Goal: Transaction & Acquisition: Obtain resource

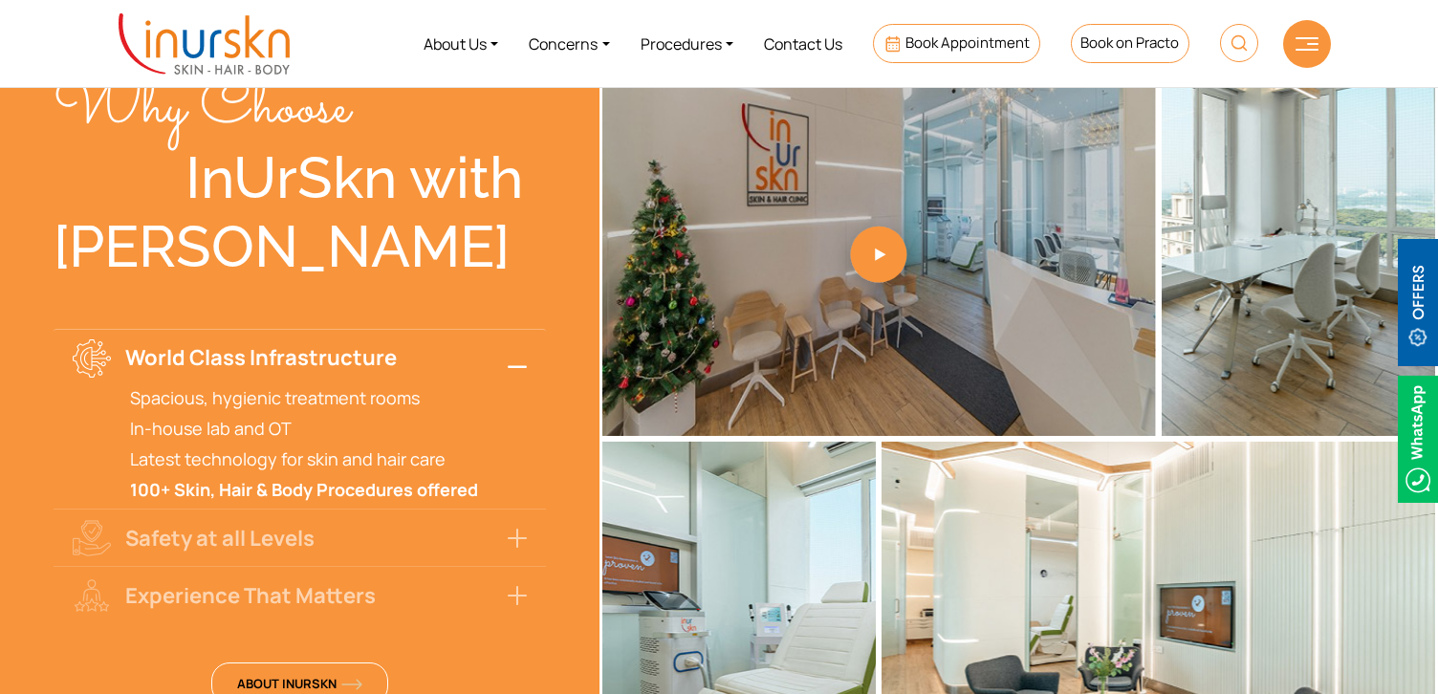
scroll to position [2783, 0]
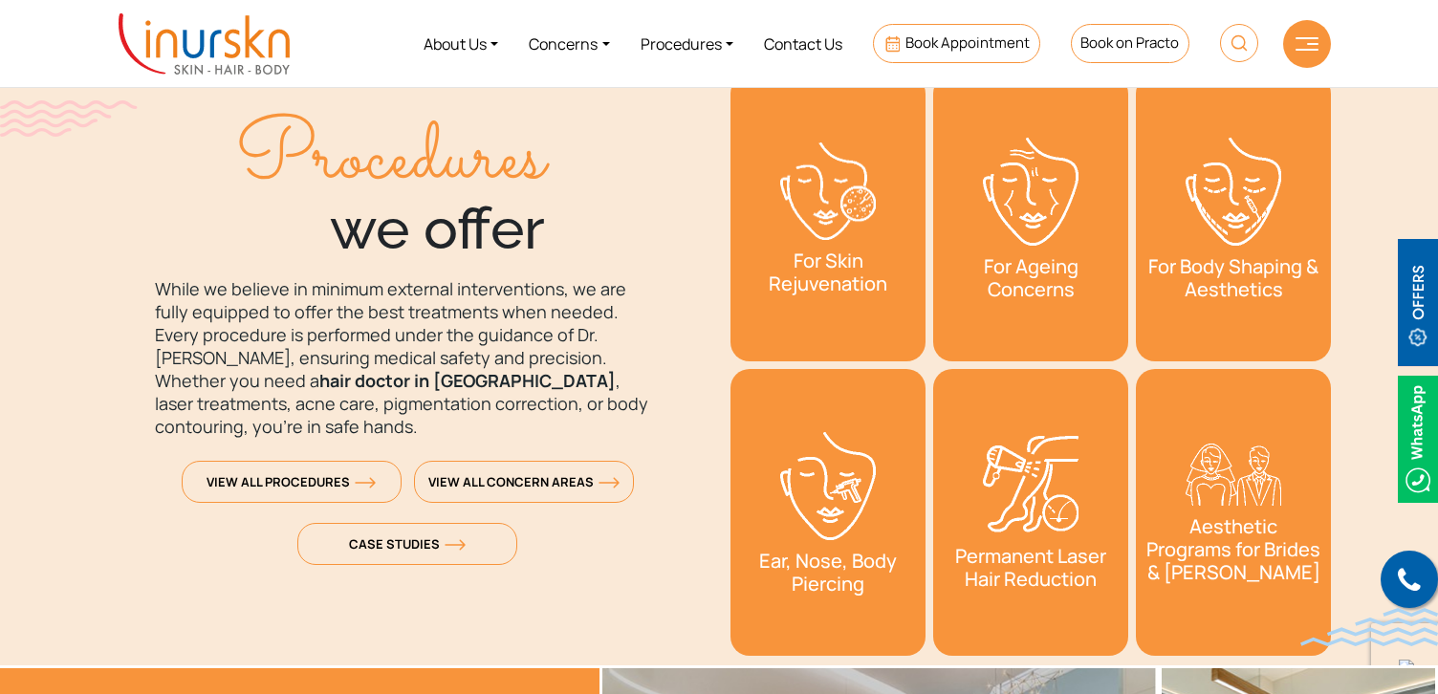
click at [1308, 43] on img at bounding box center [1307, 43] width 23 height 13
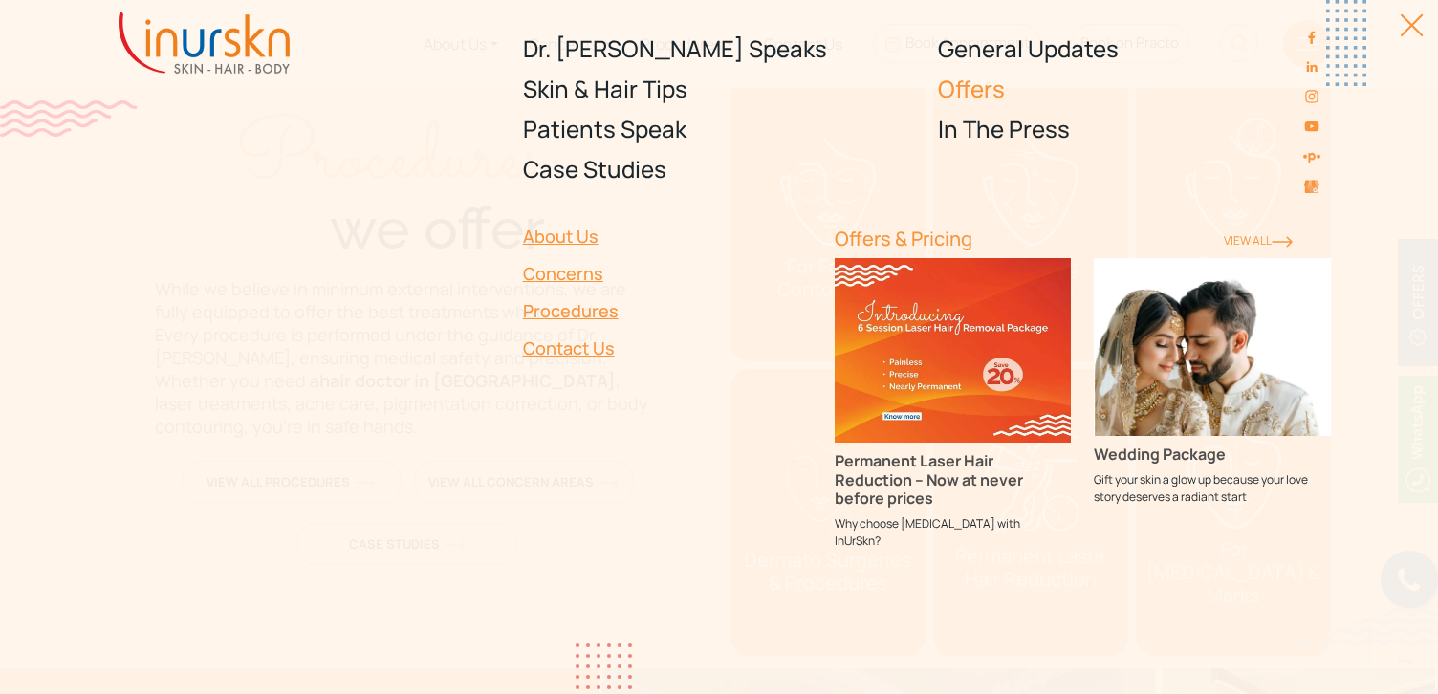
click at [1068, 81] on link "Offers" at bounding box center [1134, 89] width 393 height 40
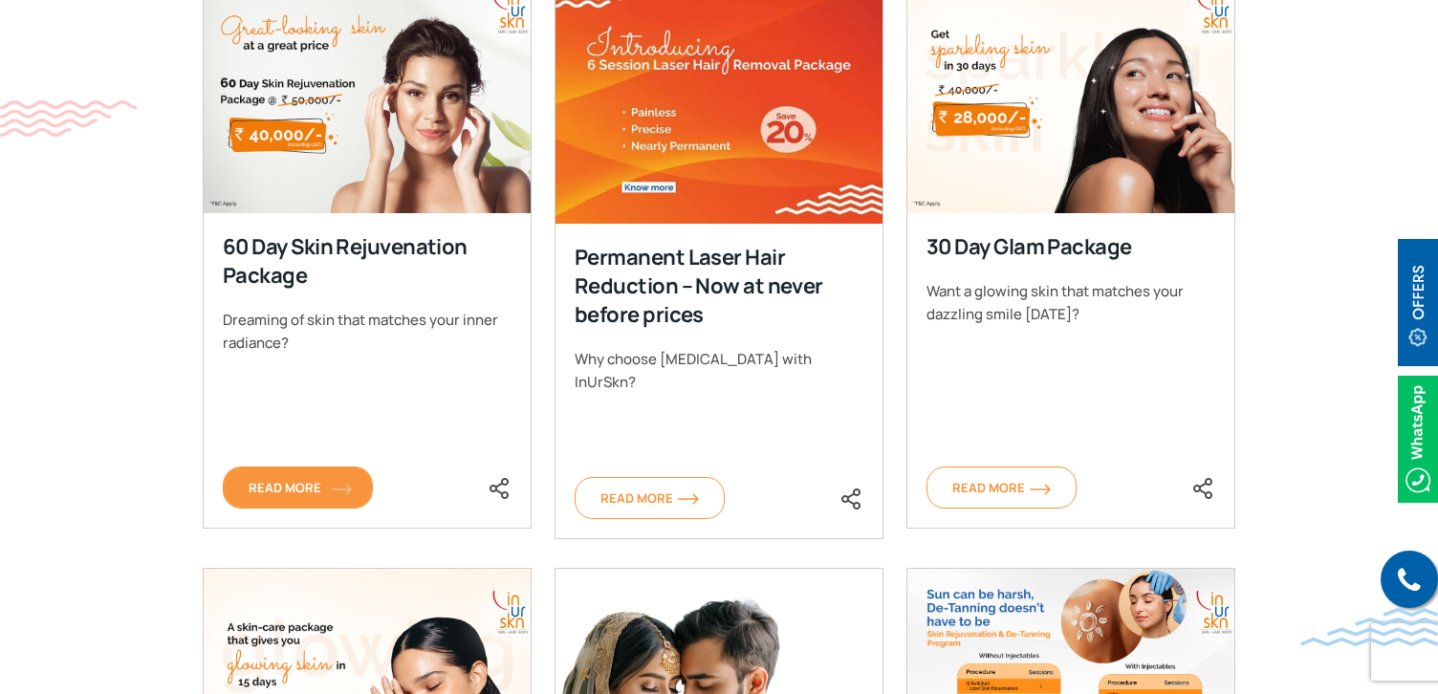
scroll to position [914, 0]
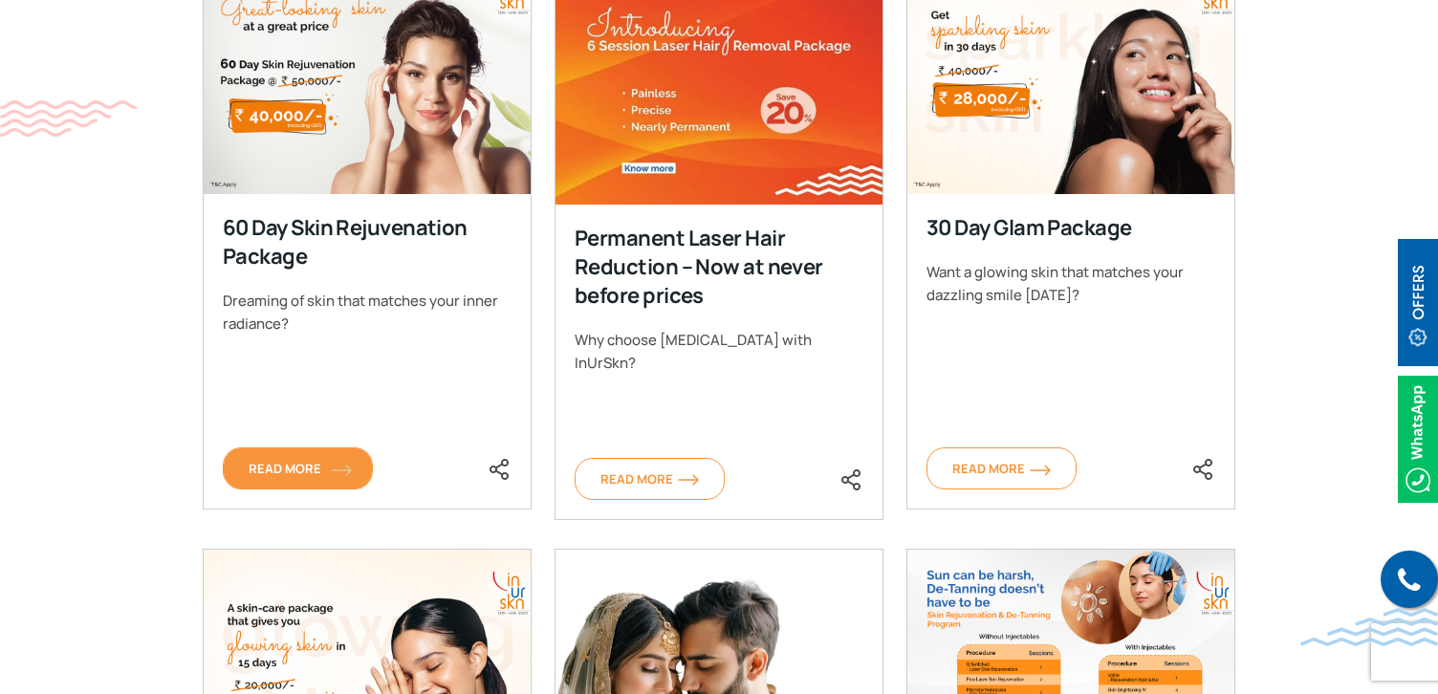
click at [324, 451] on link "Read More" at bounding box center [298, 469] width 150 height 42
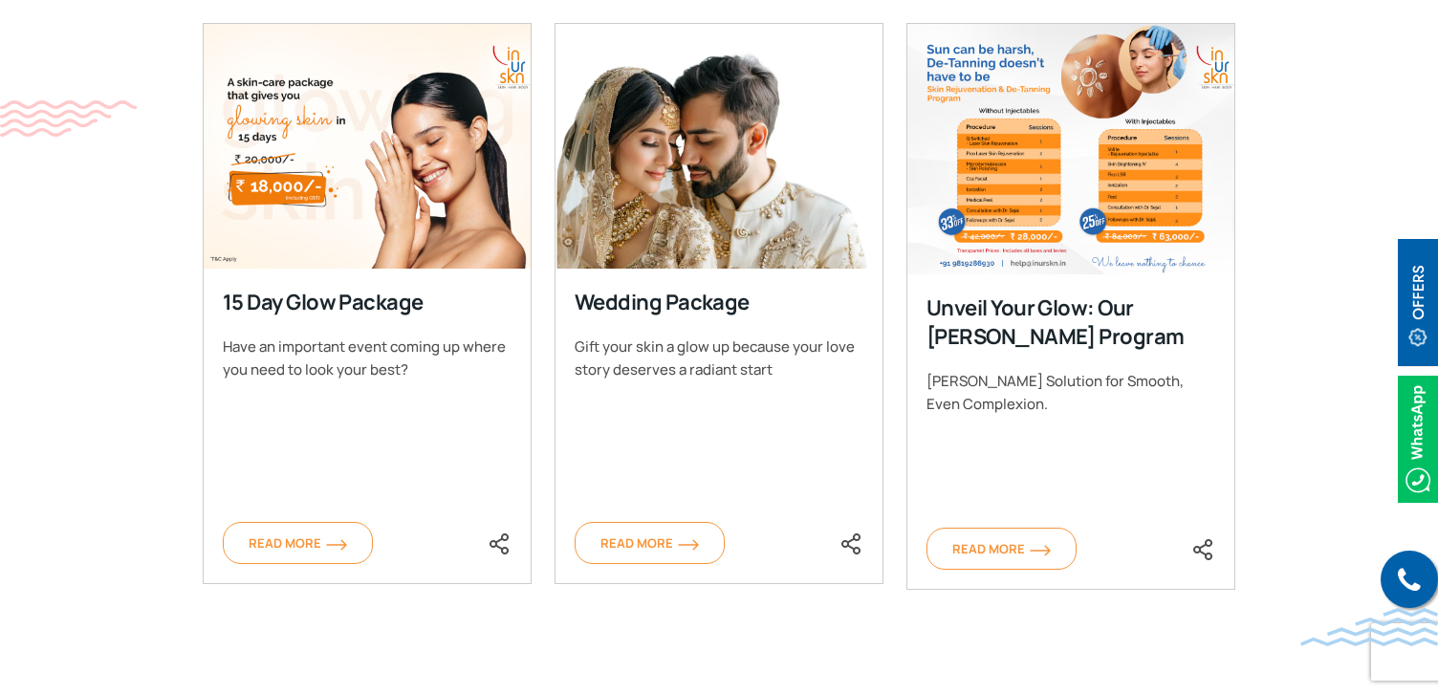
scroll to position [1497, 0]
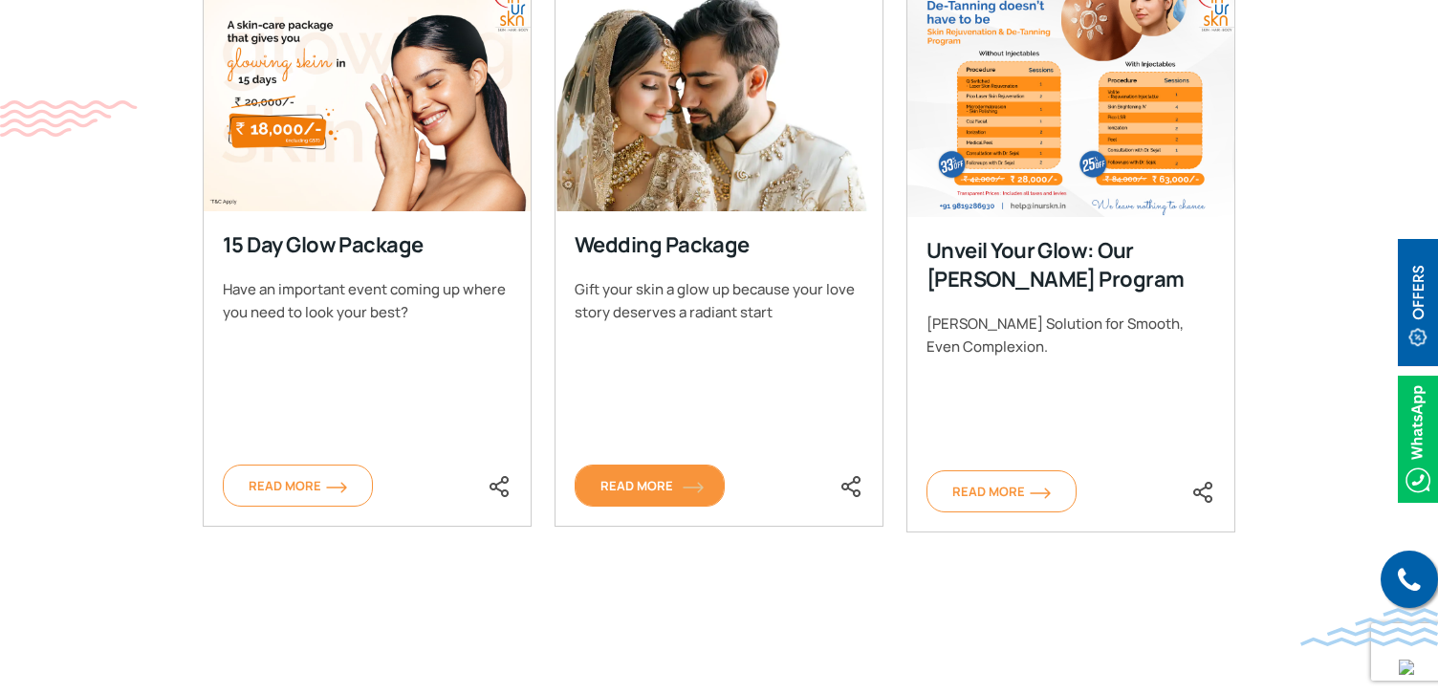
click at [664, 499] on link "Read More" at bounding box center [650, 486] width 150 height 42
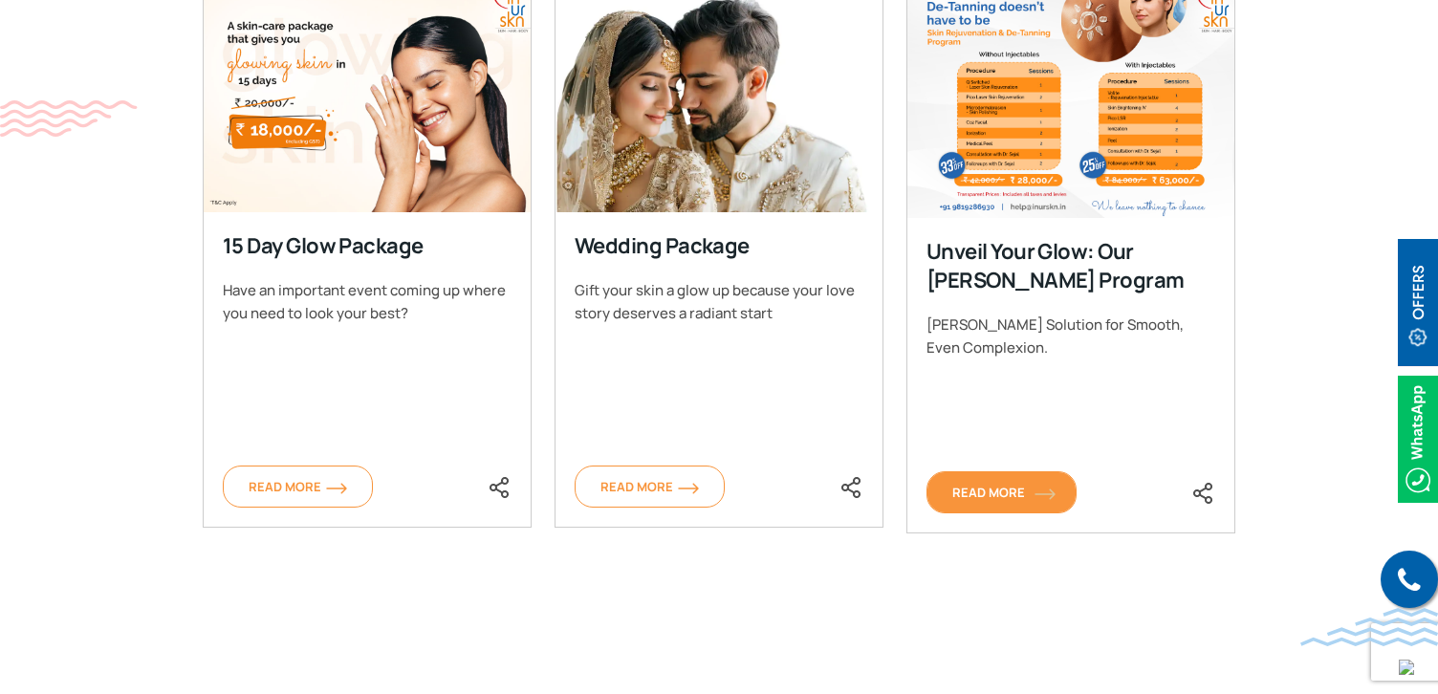
click at [982, 492] on span "Read More" at bounding box center [1001, 492] width 98 height 17
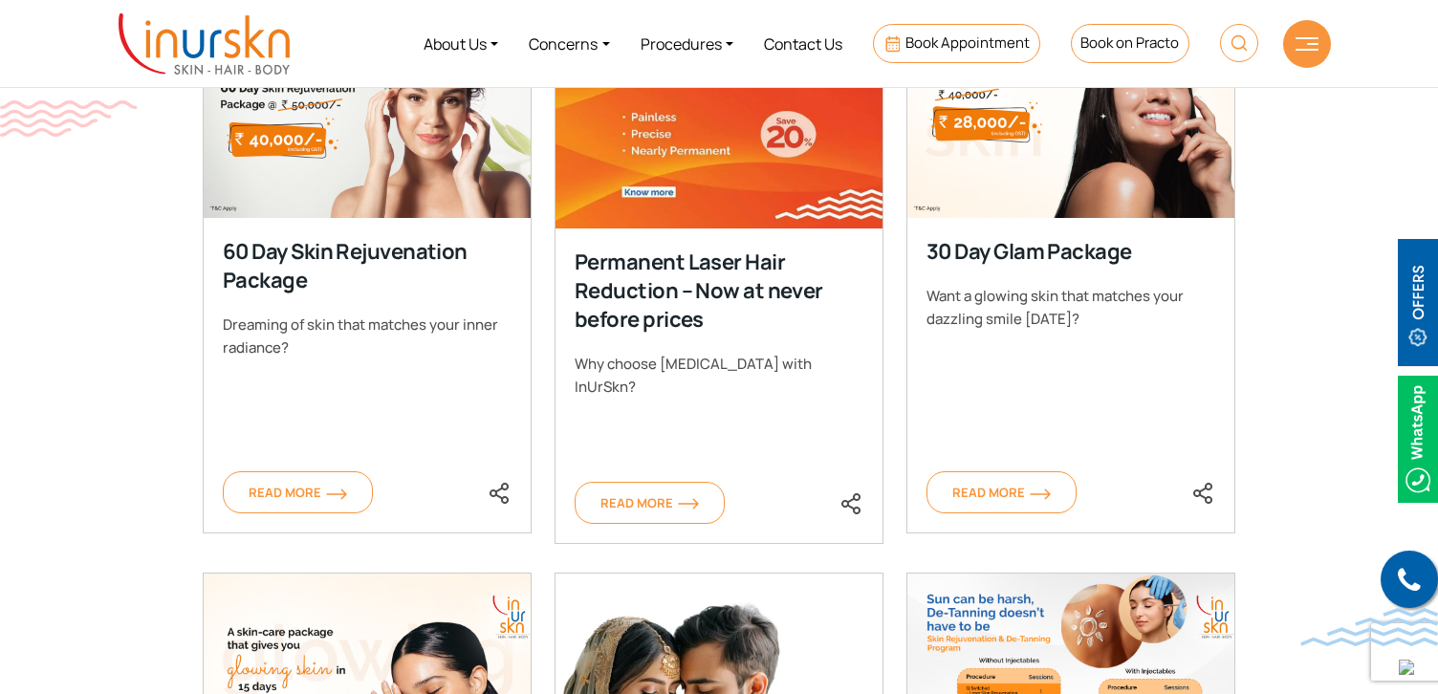
scroll to position [861, 0]
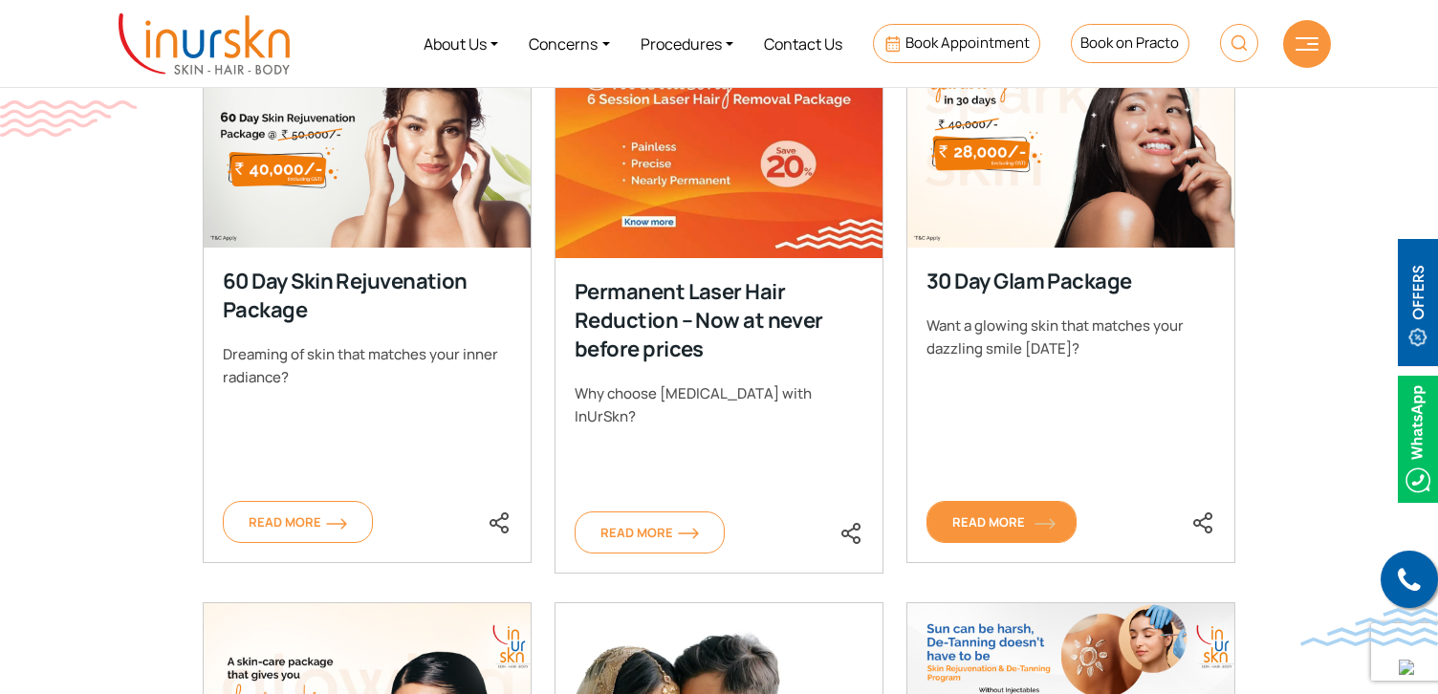
click at [990, 526] on span "Read More" at bounding box center [1001, 521] width 98 height 17
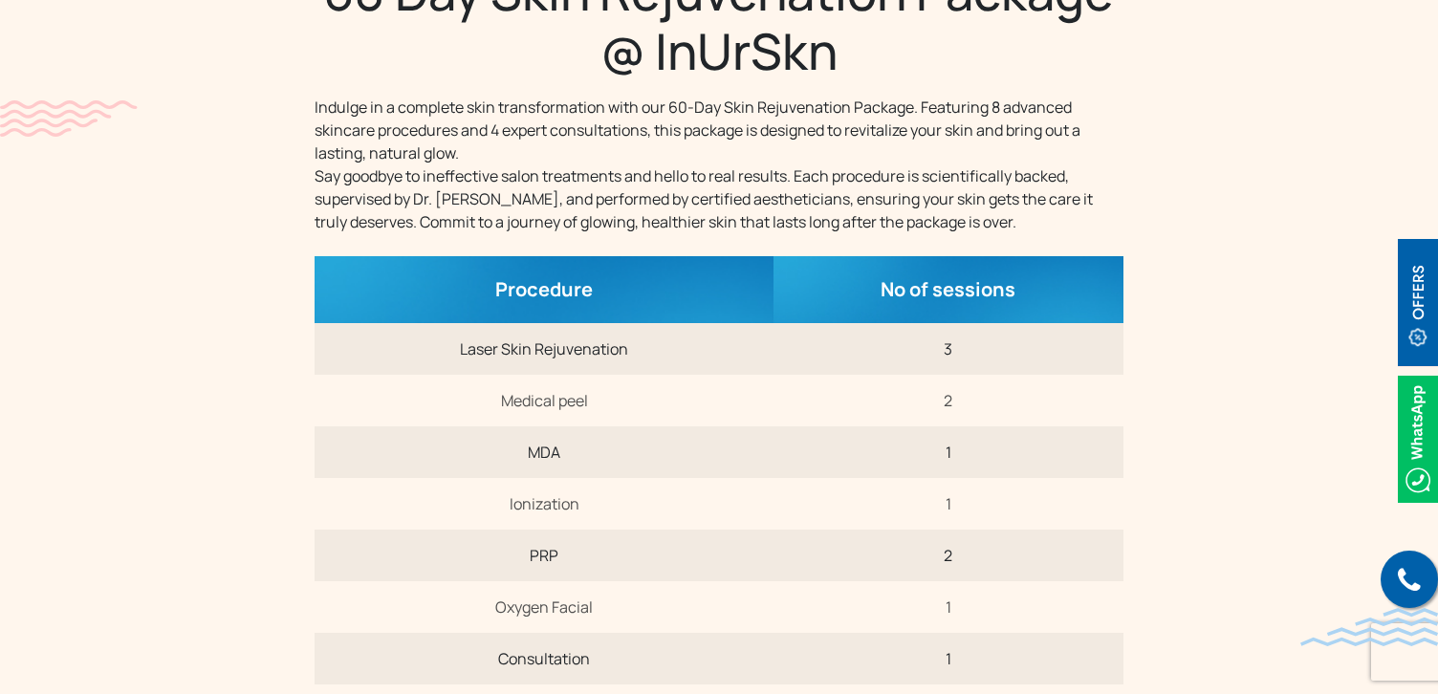
scroll to position [631, 0]
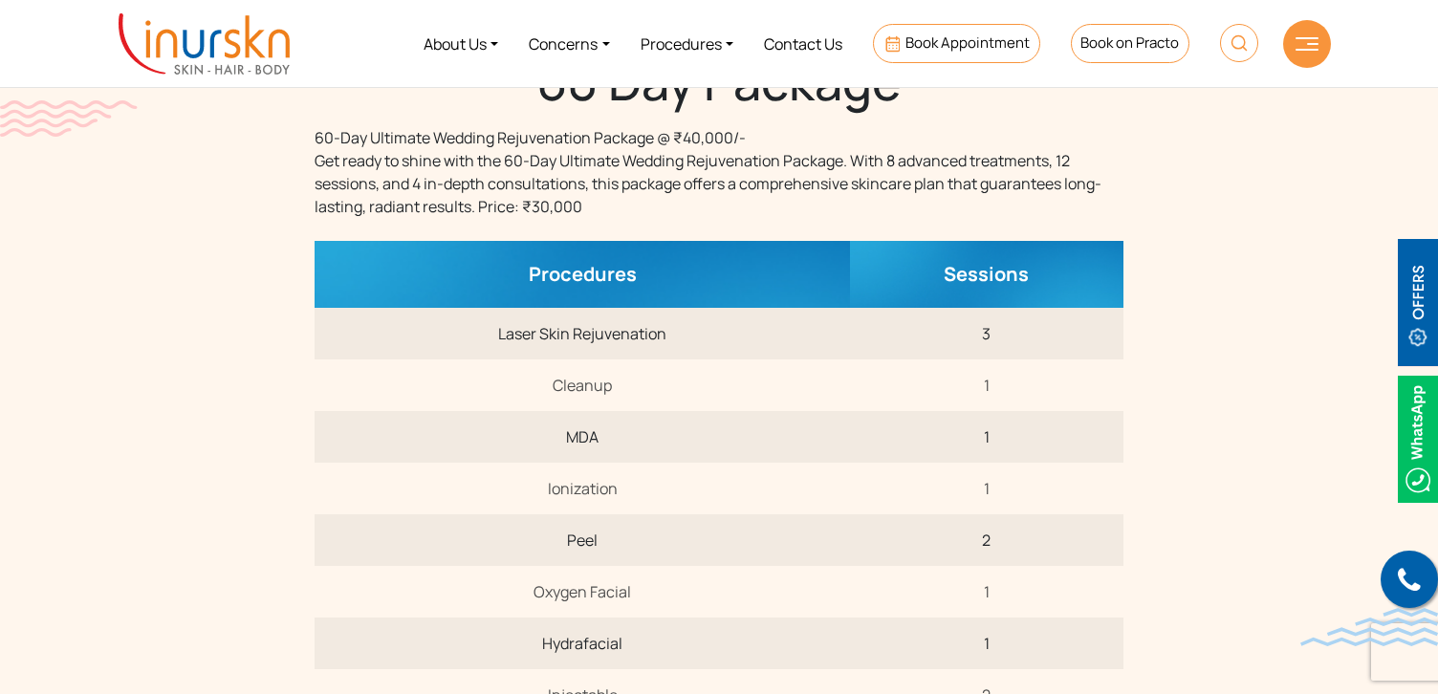
scroll to position [2574, 0]
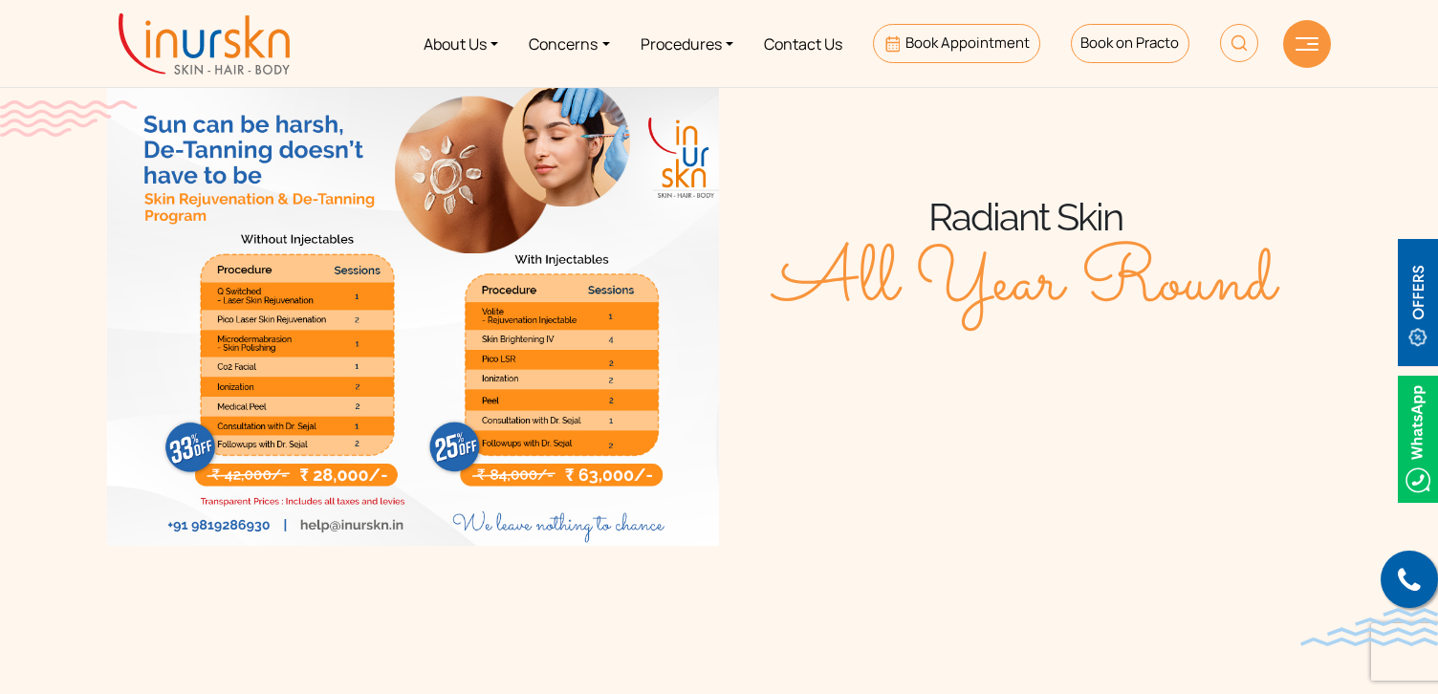
scroll to position [3, 0]
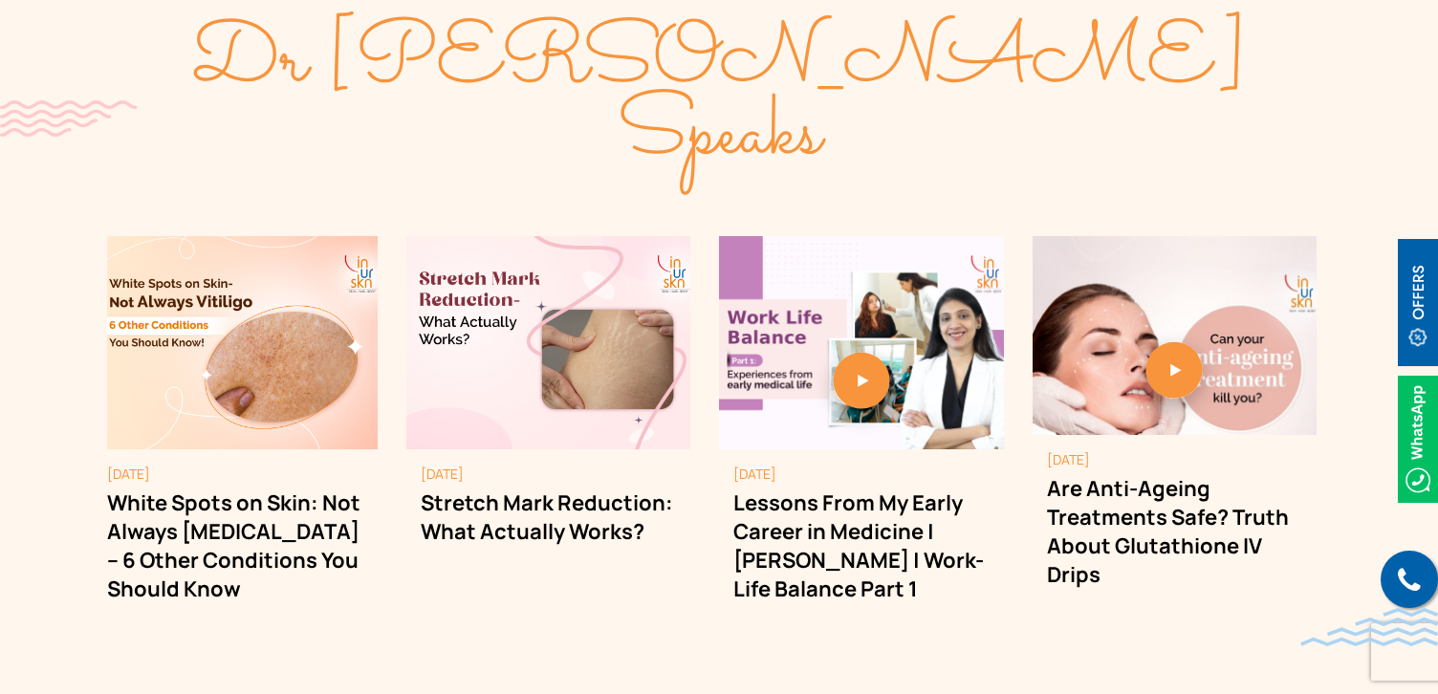
scroll to position [1547, 0]
